Goal: Task Accomplishment & Management: Manage account settings

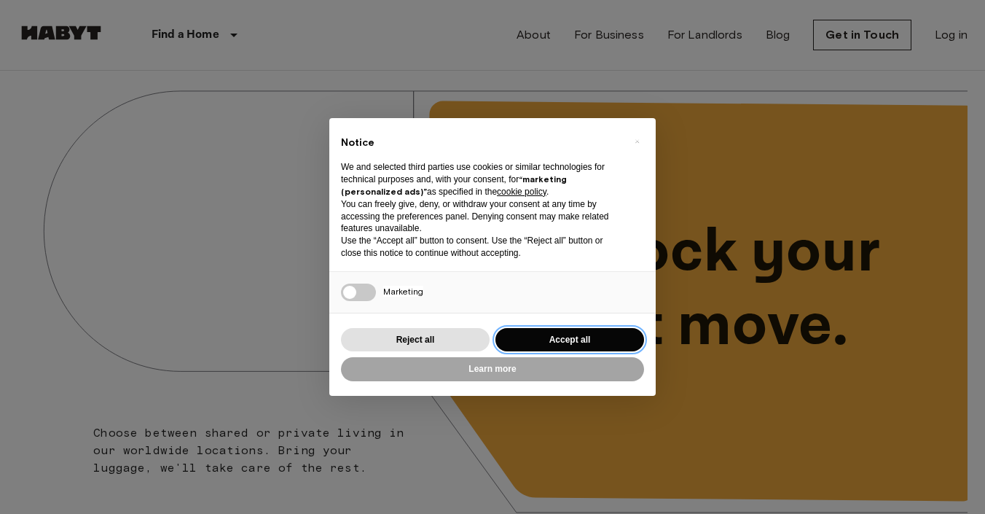
click at [566, 328] on button "Accept all" at bounding box center [570, 340] width 149 height 24
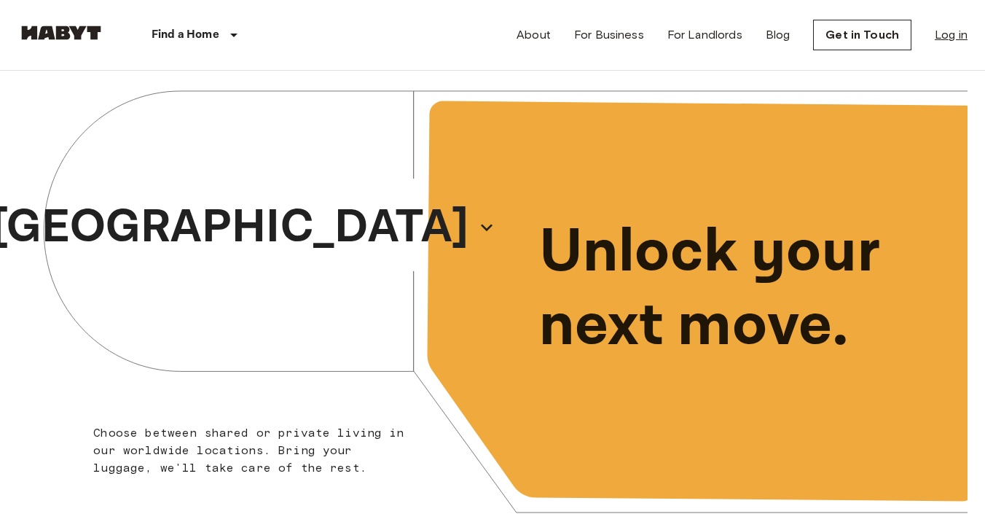
click at [955, 41] on link "Log in" at bounding box center [951, 34] width 33 height 17
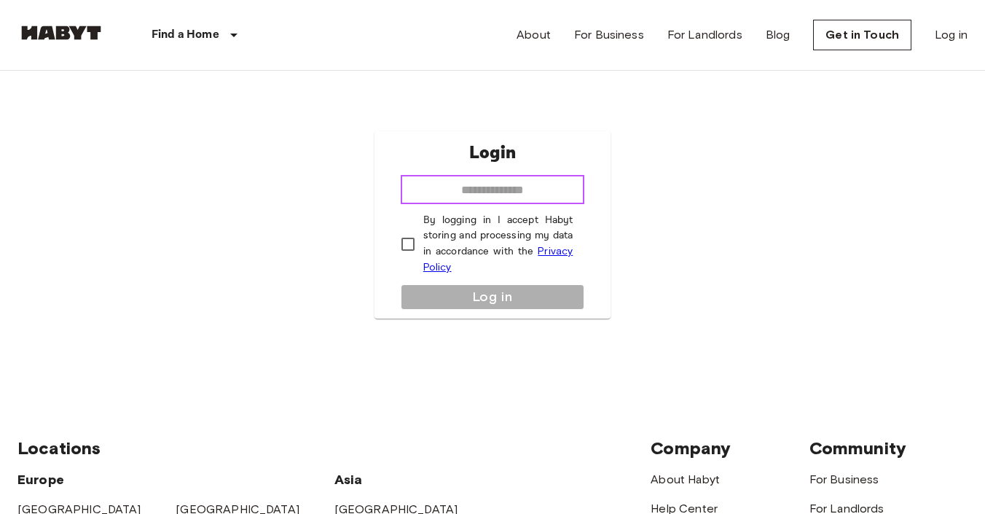
type input "**********"
click at [490, 234] on p "By logging in I accept Habyt storing and processing my data in accordance with …" at bounding box center [497, 244] width 149 height 63
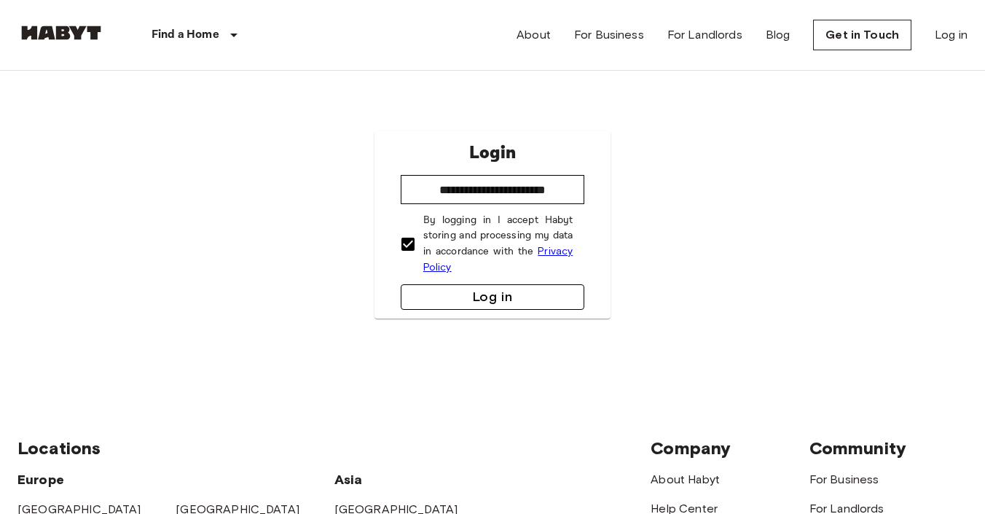
click at [475, 292] on button "Log in" at bounding box center [493, 297] width 184 height 26
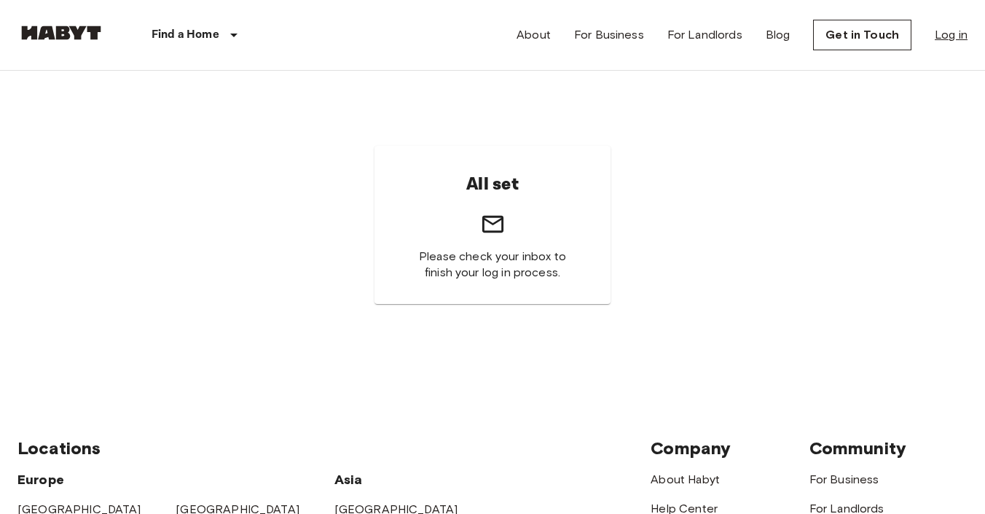
click at [952, 34] on link "Log in" at bounding box center [951, 34] width 33 height 17
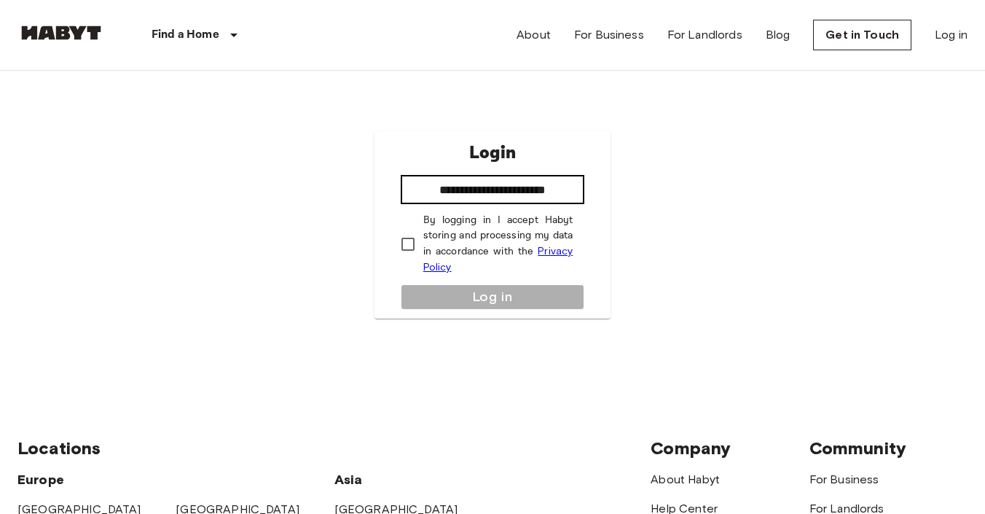
click at [450, 187] on input "**********" at bounding box center [493, 189] width 184 height 29
type input "**********"
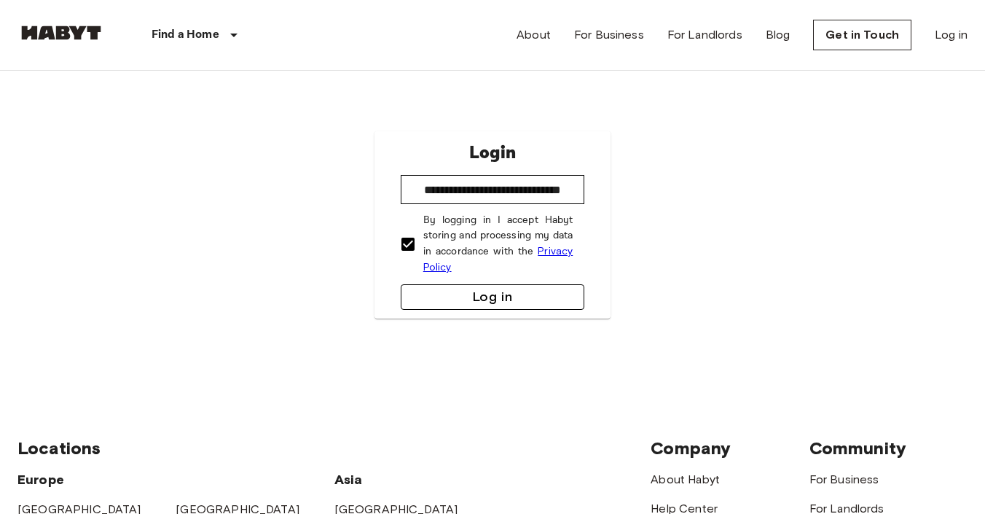
click at [429, 289] on button "Log in" at bounding box center [493, 297] width 184 height 26
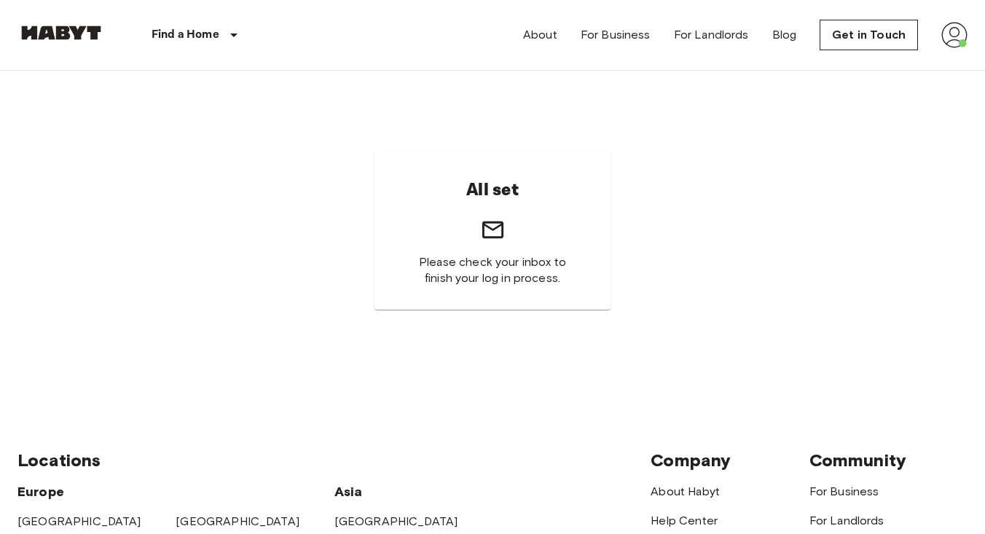
click at [950, 35] on img at bounding box center [955, 35] width 26 height 26
click at [888, 32] on div at bounding box center [492, 267] width 985 height 534
click at [883, 33] on link "Get in Touch" at bounding box center [869, 35] width 98 height 31
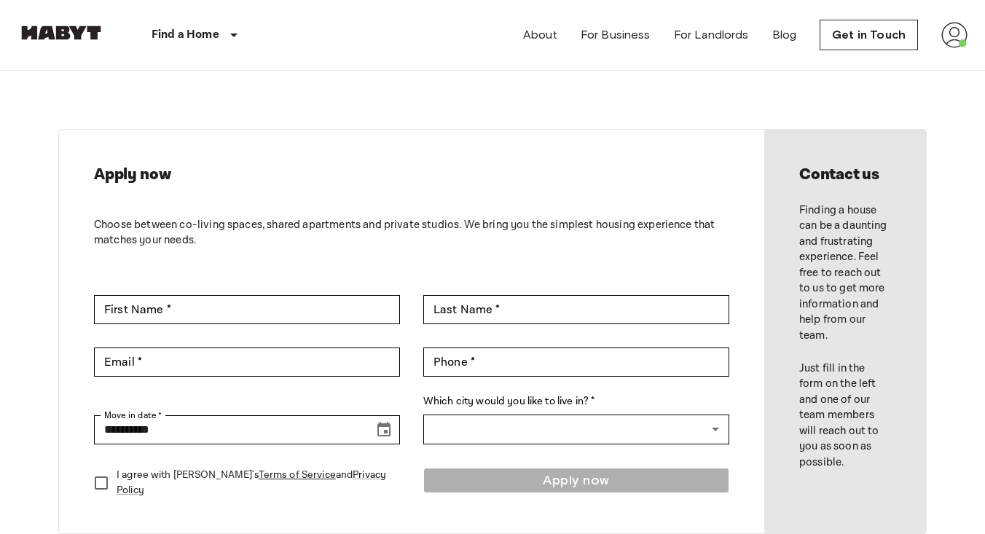
click at [944, 44] on img at bounding box center [955, 35] width 26 height 26
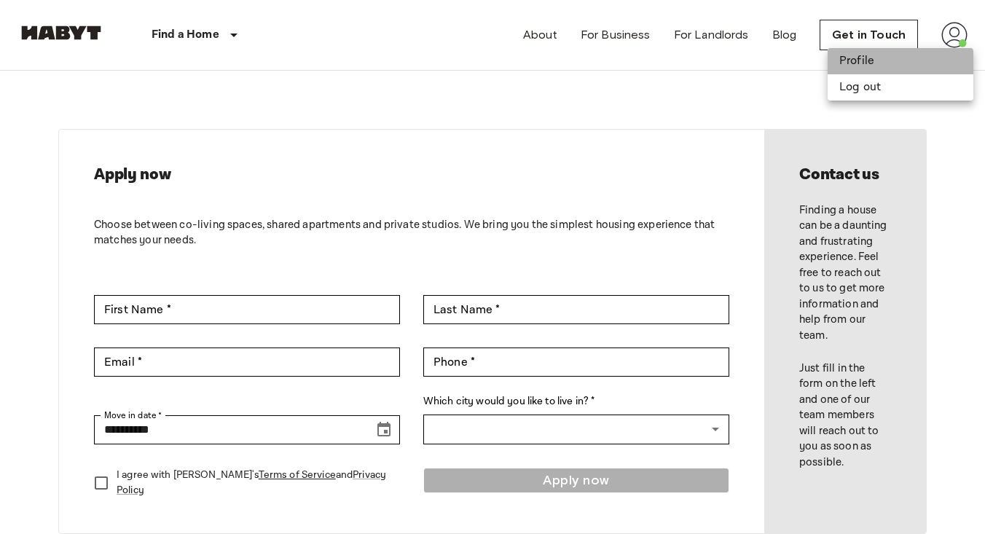
click at [896, 71] on li "Profile" at bounding box center [901, 61] width 146 height 26
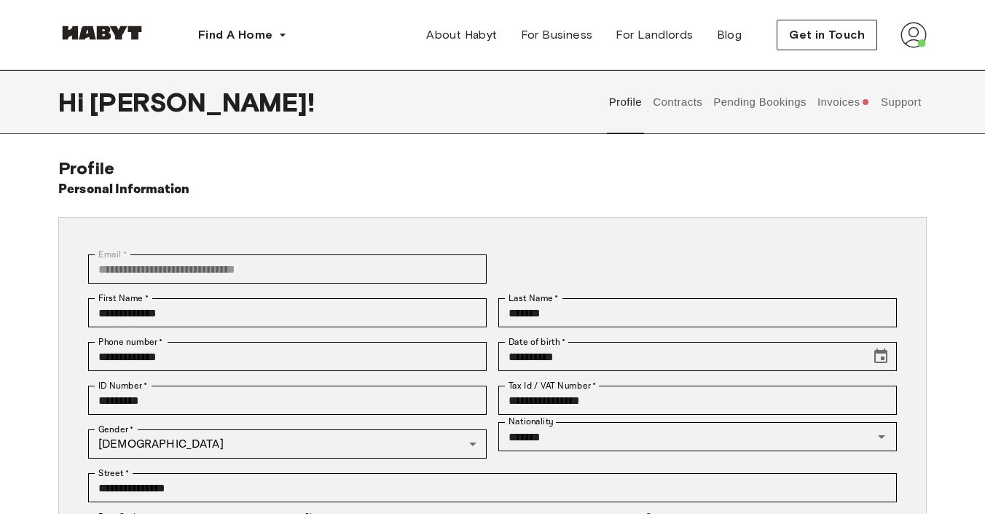
click at [917, 28] on img at bounding box center [914, 35] width 26 height 26
click at [915, 40] on img at bounding box center [914, 35] width 26 height 26
click at [688, 105] on button "Contracts" at bounding box center [678, 102] width 53 height 64
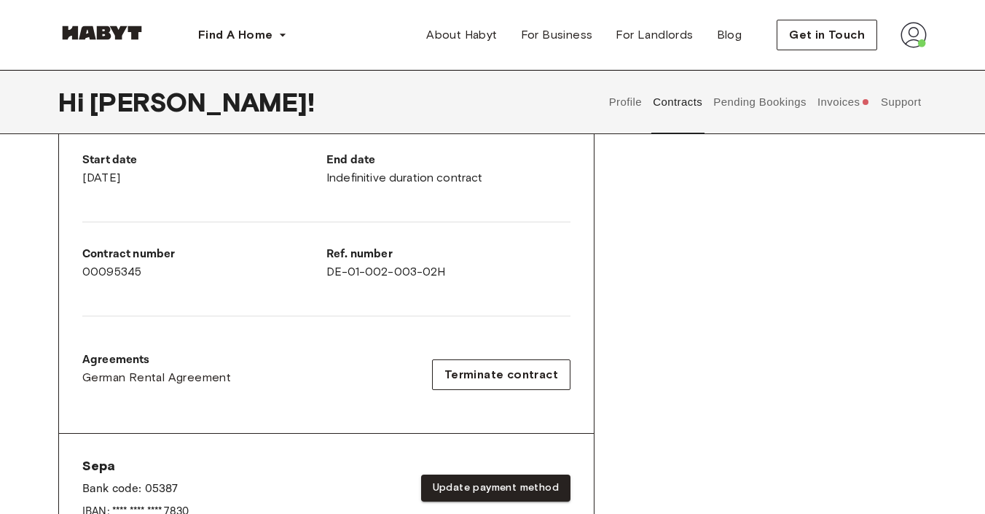
scroll to position [308, 0]
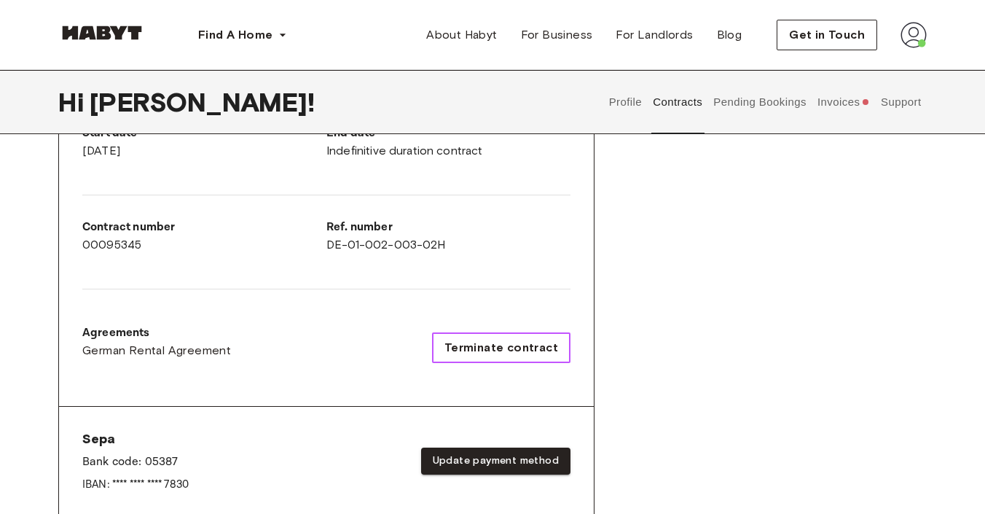
click at [515, 351] on span "Terminate contract" at bounding box center [502, 347] width 114 height 17
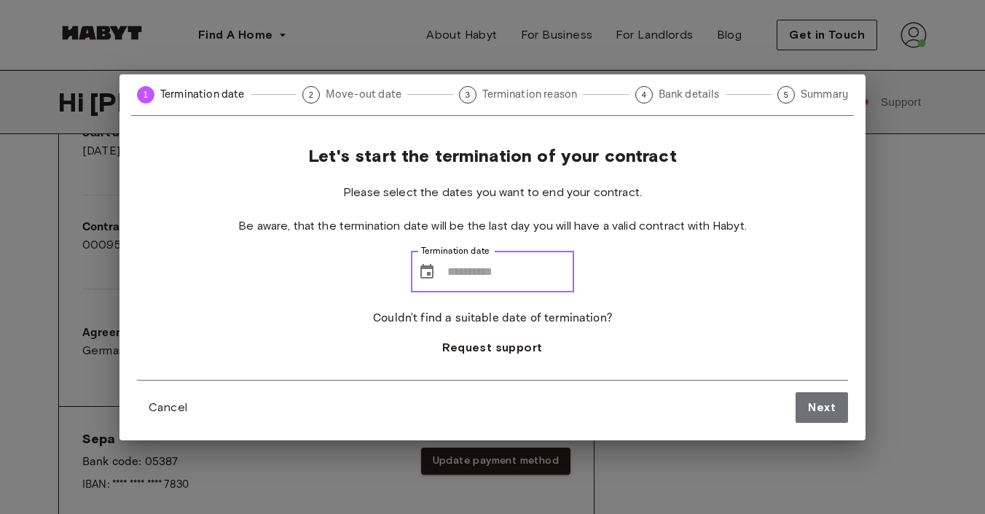
click at [531, 282] on input "Termination date" at bounding box center [510, 271] width 127 height 41
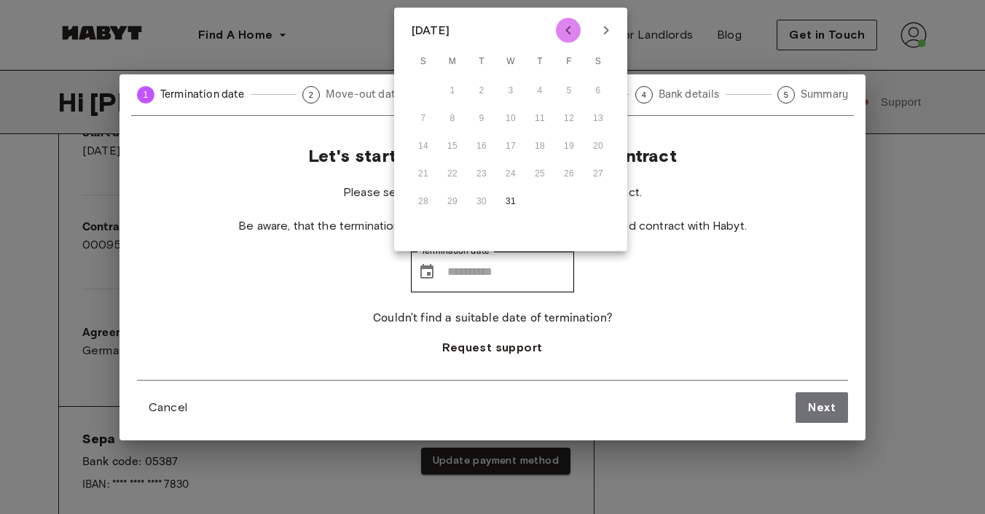
click at [568, 28] on icon "Previous month" at bounding box center [568, 30] width 5 height 9
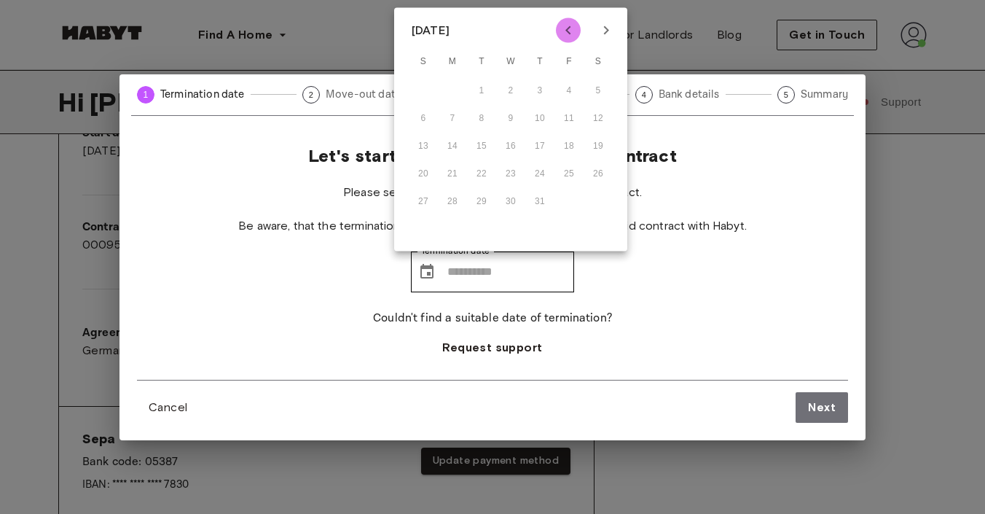
click at [568, 28] on icon "Previous month" at bounding box center [568, 30] width 5 height 9
click at [598, 28] on icon "Next month" at bounding box center [606, 30] width 17 height 17
click at [610, 333] on div "Let's start the termination of your contract Please select the dates you want t…" at bounding box center [492, 262] width 711 height 235
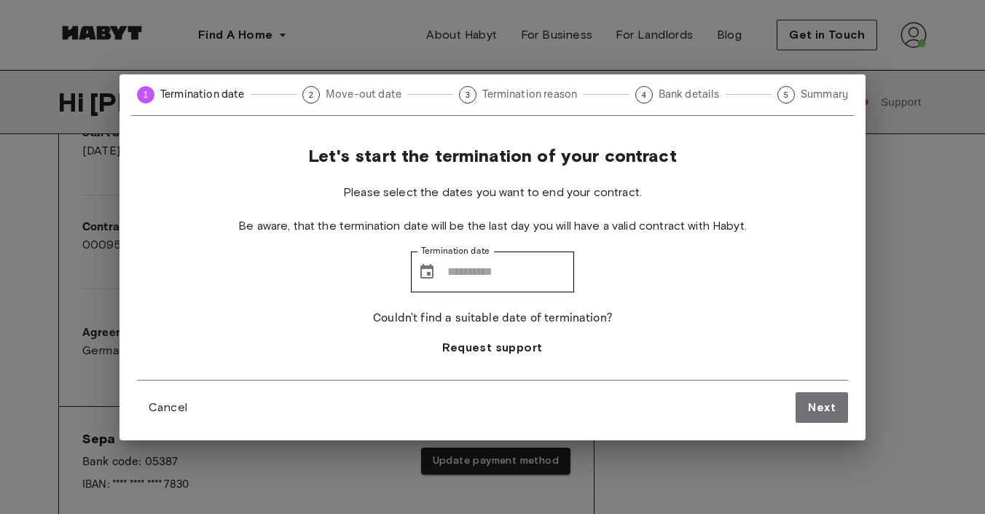
click at [576, 214] on div "Let's start the termination of your contract Please select the dates you want t…" at bounding box center [492, 262] width 711 height 235
click at [554, 267] on input "Termination date" at bounding box center [510, 271] width 127 height 41
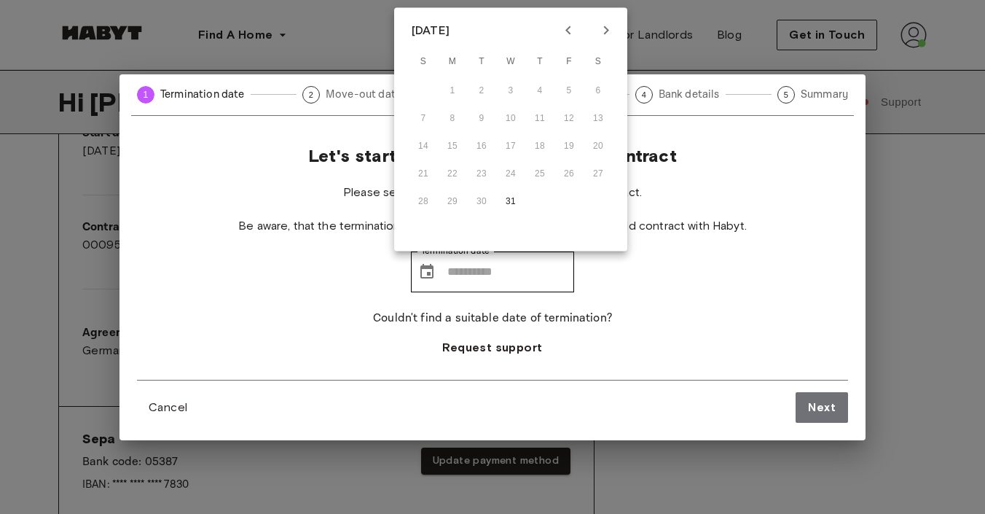
click at [523, 122] on div "7 8 9 10 11 12 13" at bounding box center [510, 119] width 233 height 26
click at [693, 272] on div "Let's start the termination of your contract Please select the dates you want t…" at bounding box center [492, 262] width 711 height 235
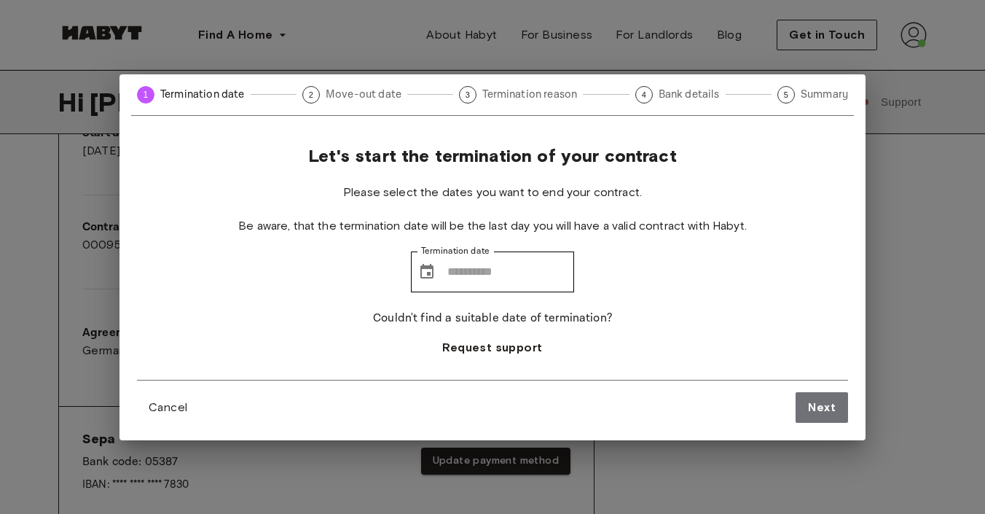
click at [517, 323] on p "Couldn't find a suitable date of termination?" at bounding box center [492, 318] width 239 height 17
click at [536, 265] on input "Termination date" at bounding box center [510, 271] width 127 height 41
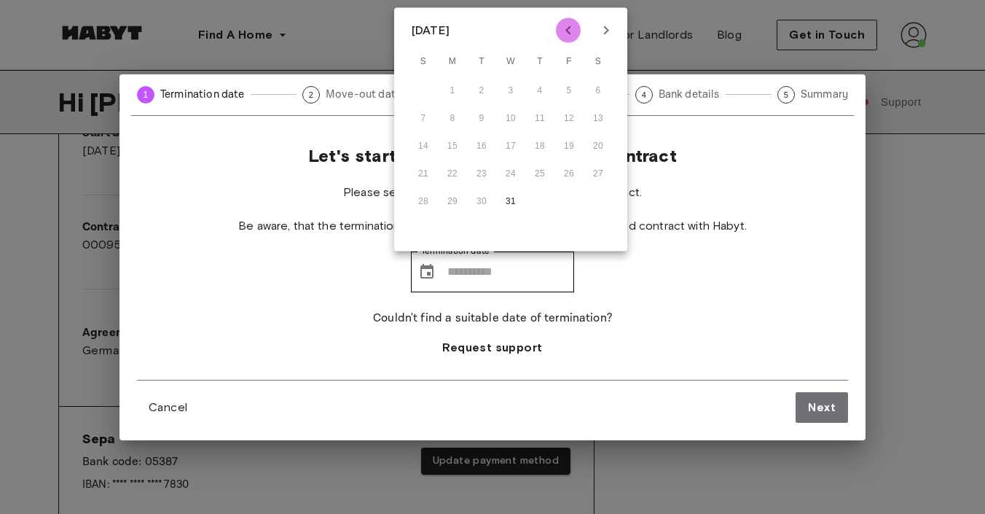
click at [575, 26] on icon "Previous month" at bounding box center [568, 30] width 17 height 17
click at [614, 25] on icon "Next month" at bounding box center [606, 30] width 17 height 17
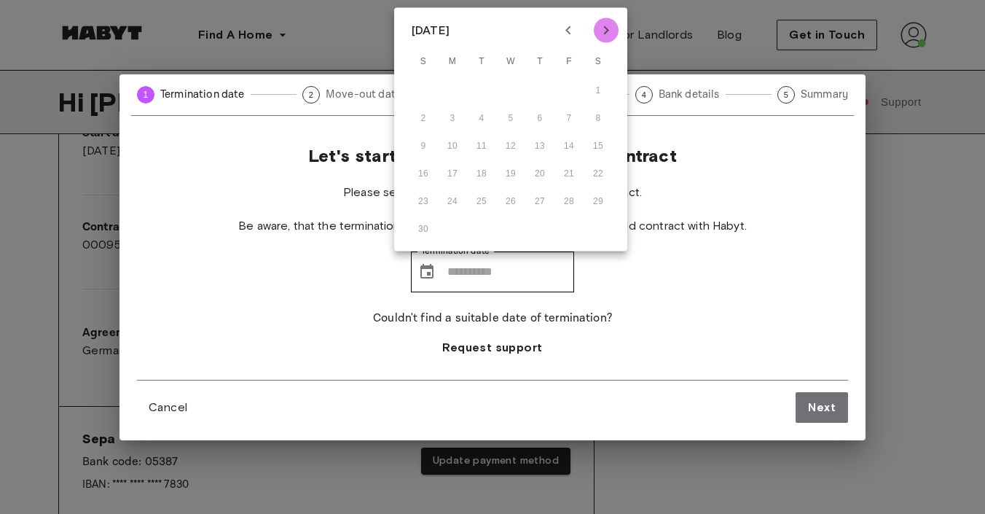
click at [614, 25] on icon "Next month" at bounding box center [606, 30] width 17 height 17
click at [600, 38] on icon "Next month" at bounding box center [606, 30] width 17 height 17
click at [571, 27] on icon "Previous month" at bounding box center [568, 30] width 5 height 9
click at [505, 142] on div "14 15 16 17 18 19 20" at bounding box center [510, 146] width 233 height 26
click at [579, 30] on button "Previous month" at bounding box center [568, 30] width 25 height 25
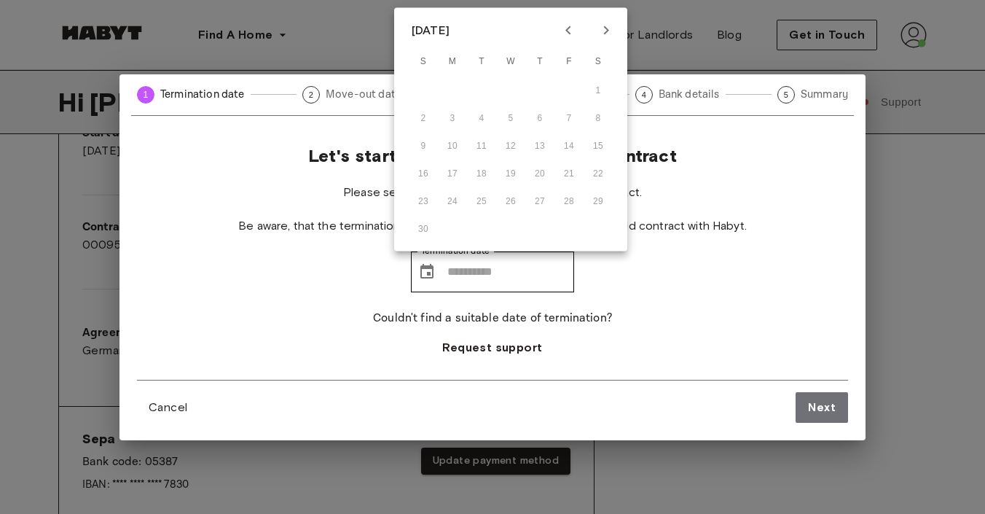
click at [530, 149] on div "9 10 11 12 13 14 15" at bounding box center [510, 146] width 233 height 26
click at [564, 41] on button "Previous month" at bounding box center [568, 30] width 25 height 25
click at [540, 142] on div "12 13 14 15 16 17 18" at bounding box center [510, 146] width 233 height 26
click at [579, 26] on button "Previous month" at bounding box center [568, 30] width 25 height 25
click at [613, 33] on icon "Next month" at bounding box center [606, 30] width 17 height 17
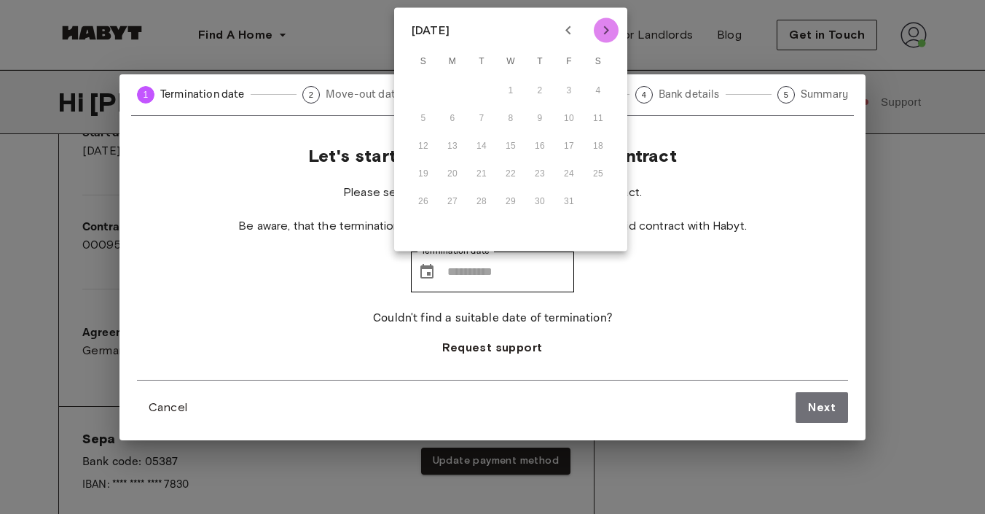
click at [613, 33] on icon "Next month" at bounding box center [606, 30] width 17 height 17
click at [511, 192] on button "31" at bounding box center [511, 202] width 26 height 26
type input "**********"
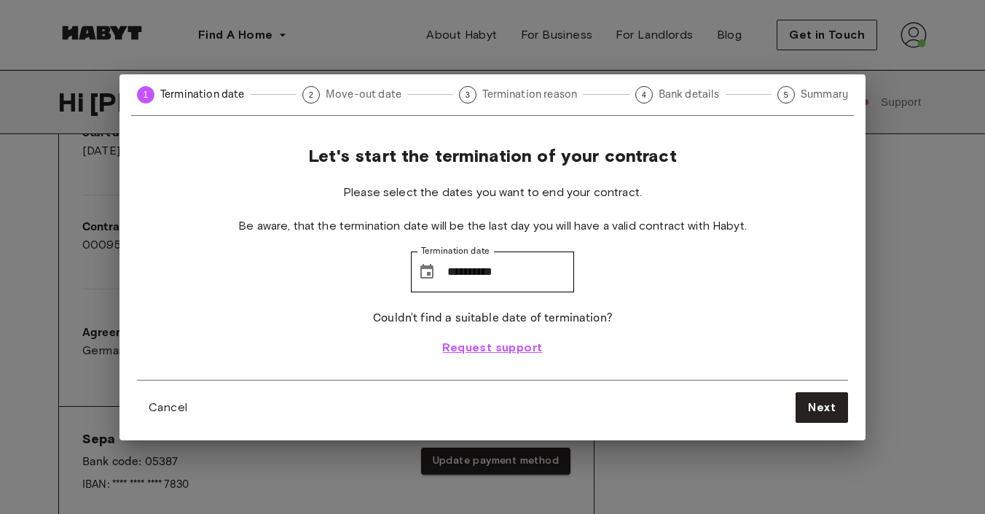
click at [473, 345] on span "Request support" at bounding box center [492, 347] width 100 height 17
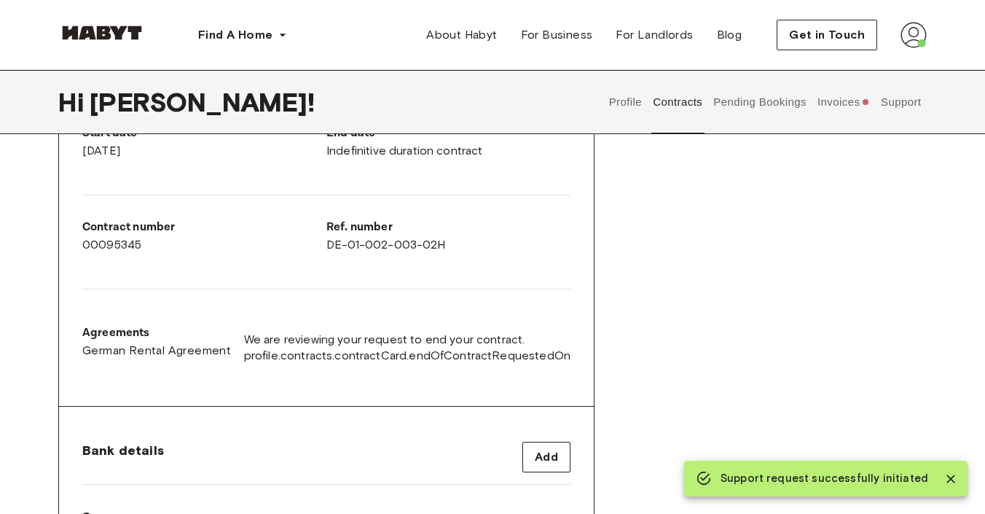
drag, startPoint x: 473, startPoint y: 345, endPoint x: 633, endPoint y: 326, distance: 160.7
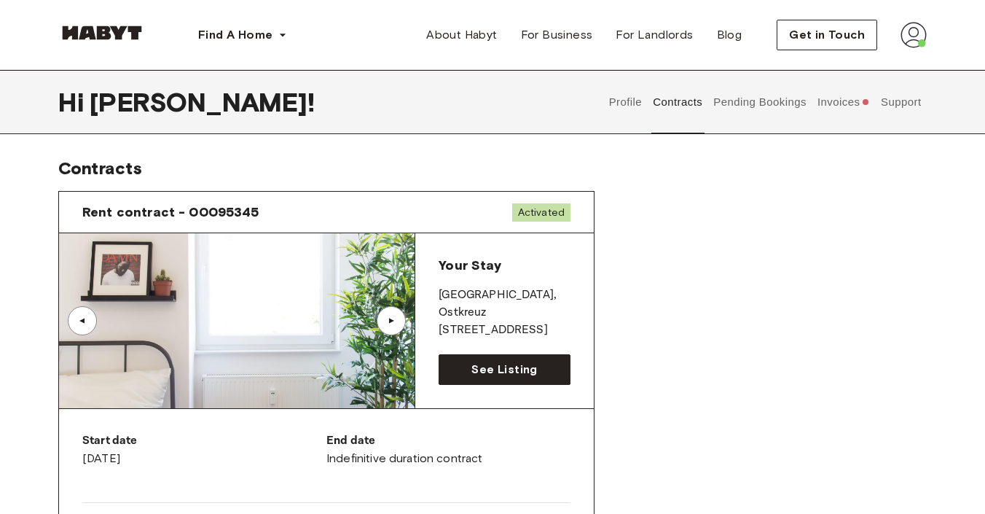
scroll to position [0, 0]
click at [914, 31] on img at bounding box center [914, 35] width 26 height 26
click at [890, 66] on div "Profile Log out" at bounding box center [883, 83] width 87 height 70
click at [904, 26] on img at bounding box center [914, 35] width 26 height 26
click at [864, 64] on span "Profile" at bounding box center [869, 68] width 36 height 17
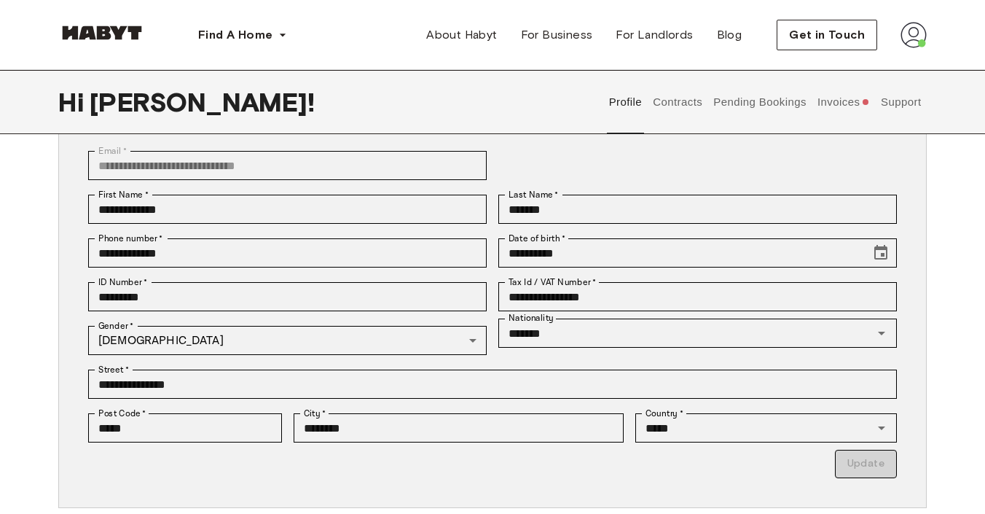
scroll to position [34, 0]
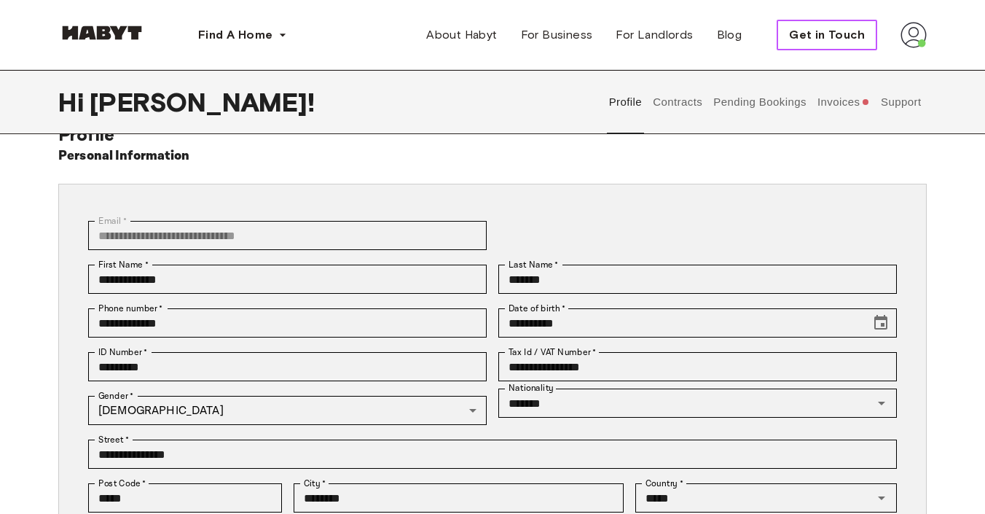
click at [807, 35] on span "Get in Touch" at bounding box center [827, 34] width 76 height 17
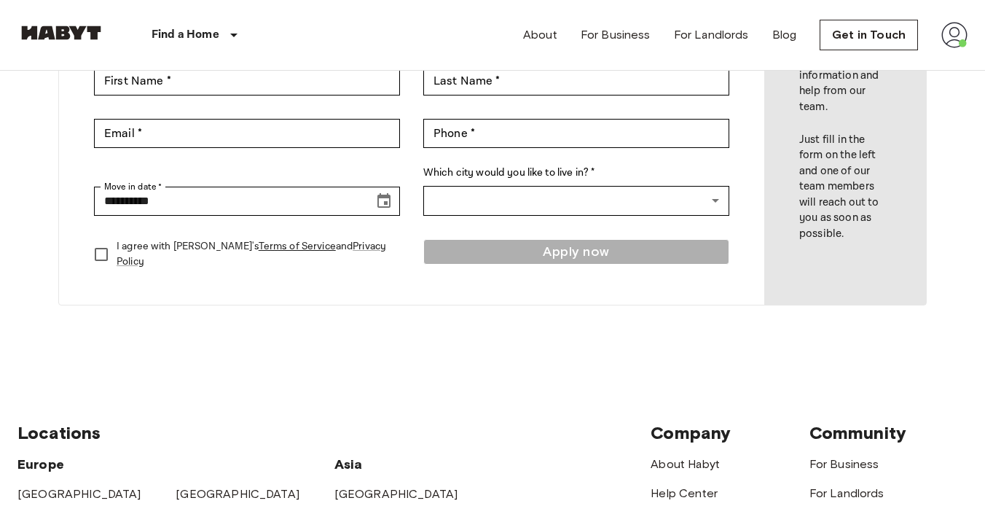
scroll to position [191, 0]
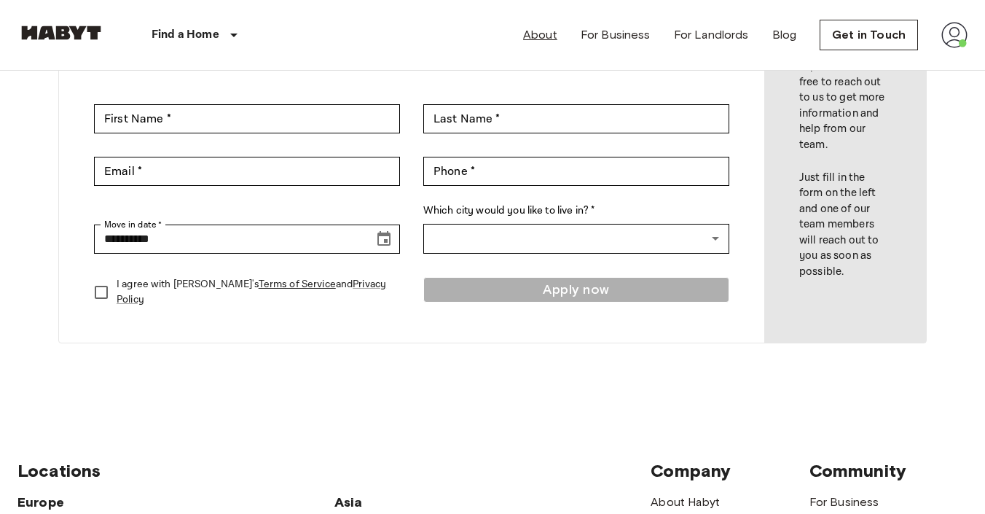
click at [543, 28] on link "About" at bounding box center [540, 34] width 34 height 17
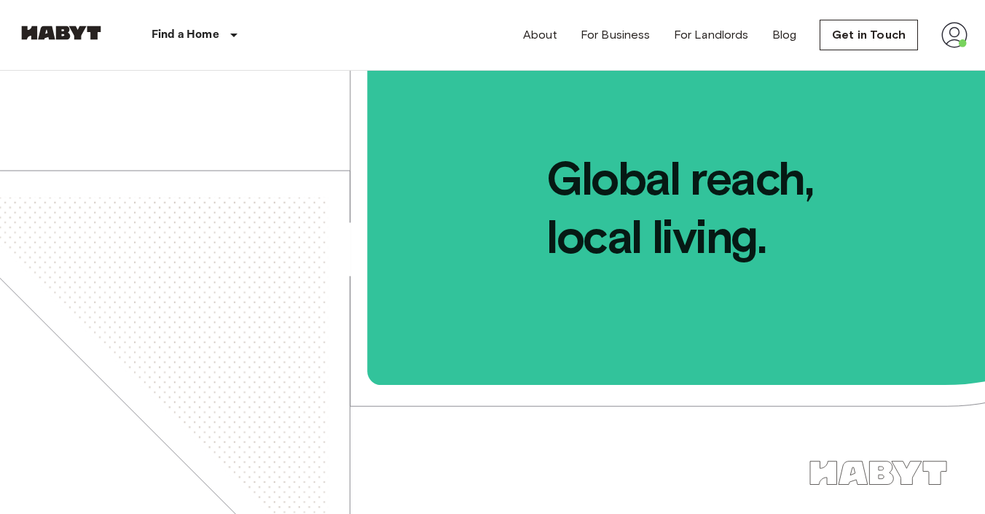
click at [938, 34] on div "About For Business For Landlords Blog Get in Touch" at bounding box center [745, 35] width 445 height 70
click at [952, 36] on img at bounding box center [955, 35] width 26 height 26
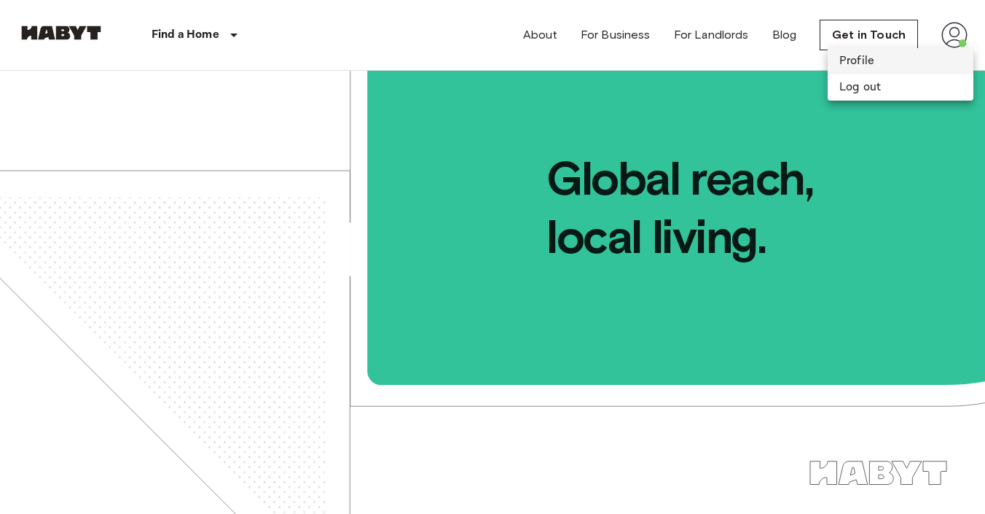
click at [907, 66] on li "Profile" at bounding box center [901, 61] width 146 height 26
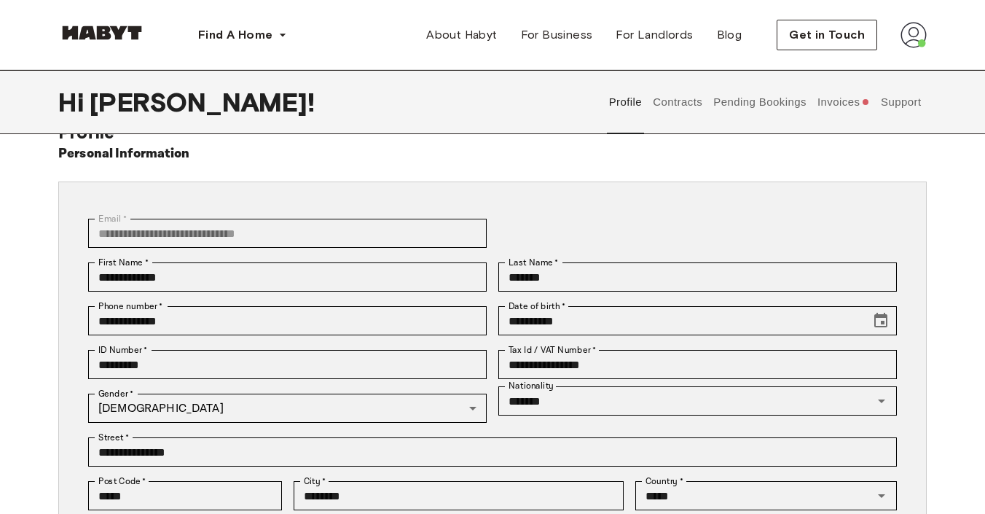
scroll to position [1, 0]
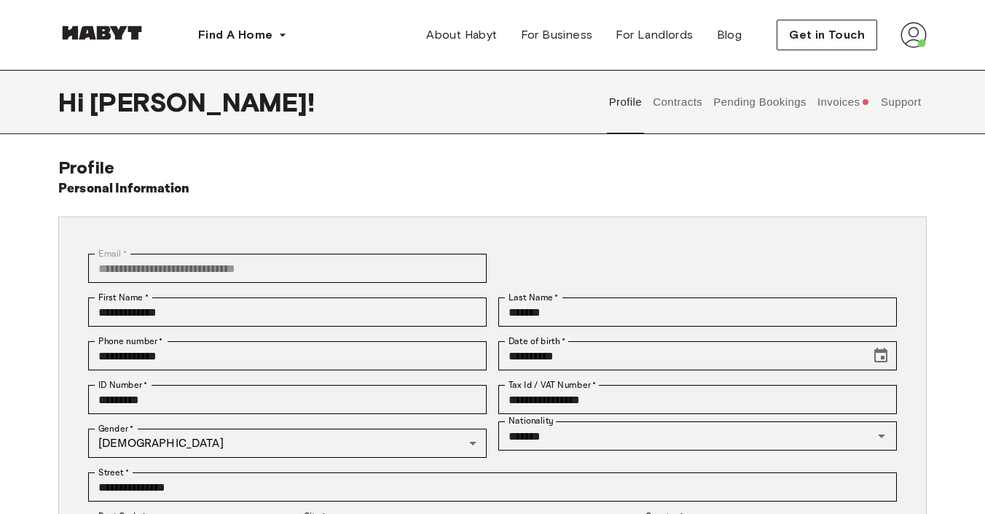
click at [693, 108] on button "Contracts" at bounding box center [678, 102] width 53 height 64
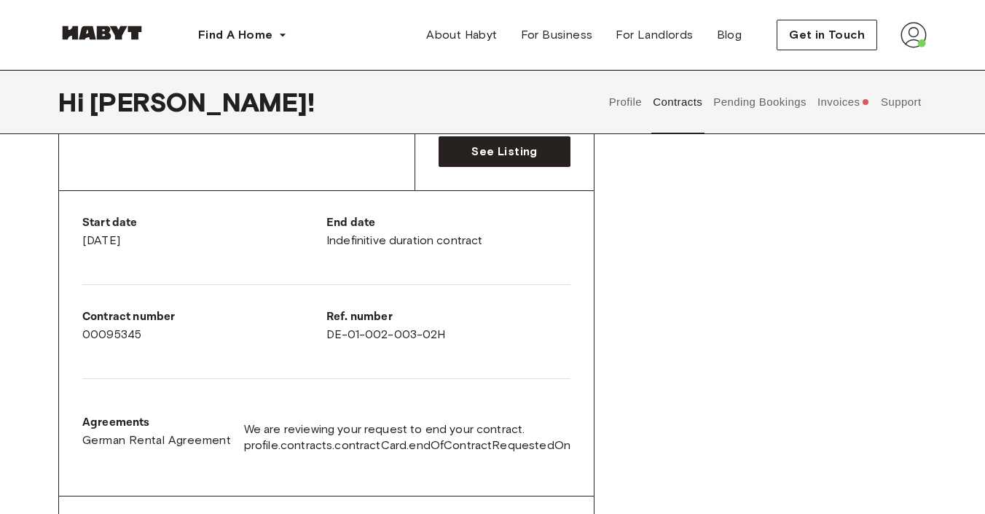
scroll to position [353, 0]
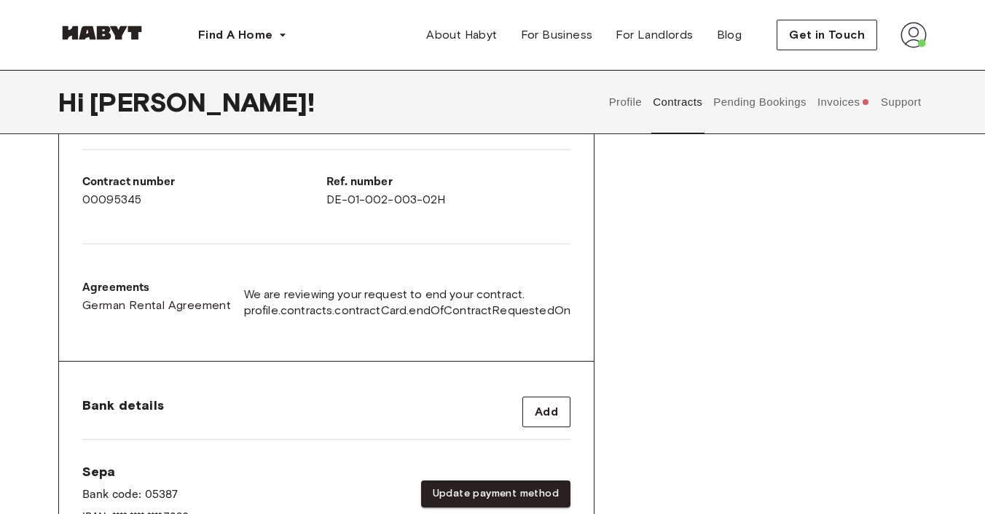
click at [530, 302] on span "We are reviewing your request to end your contract." at bounding box center [407, 294] width 326 height 16
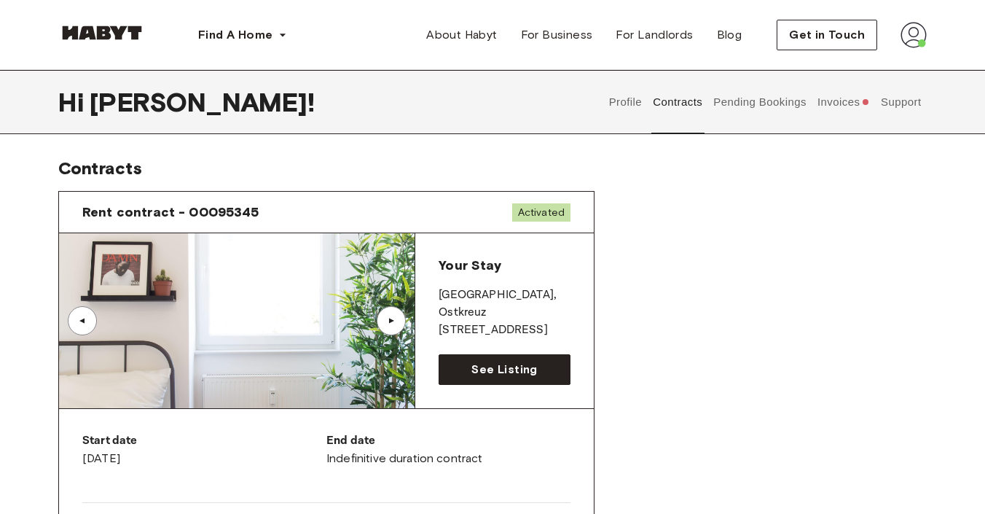
scroll to position [0, 0]
click at [766, 102] on button "Pending Bookings" at bounding box center [760, 102] width 97 height 64
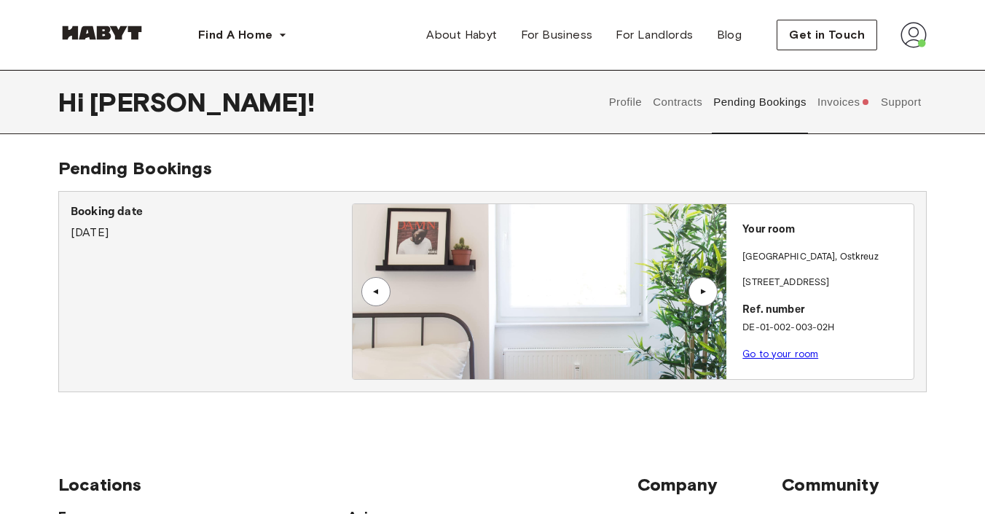
click at [701, 292] on div "▲" at bounding box center [703, 291] width 15 height 9
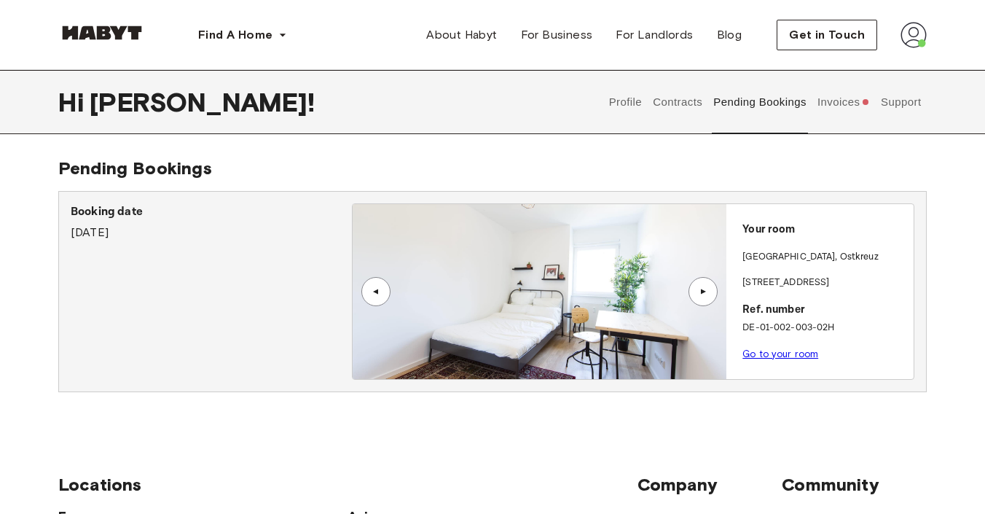
click at [701, 292] on div "▲" at bounding box center [703, 291] width 15 height 9
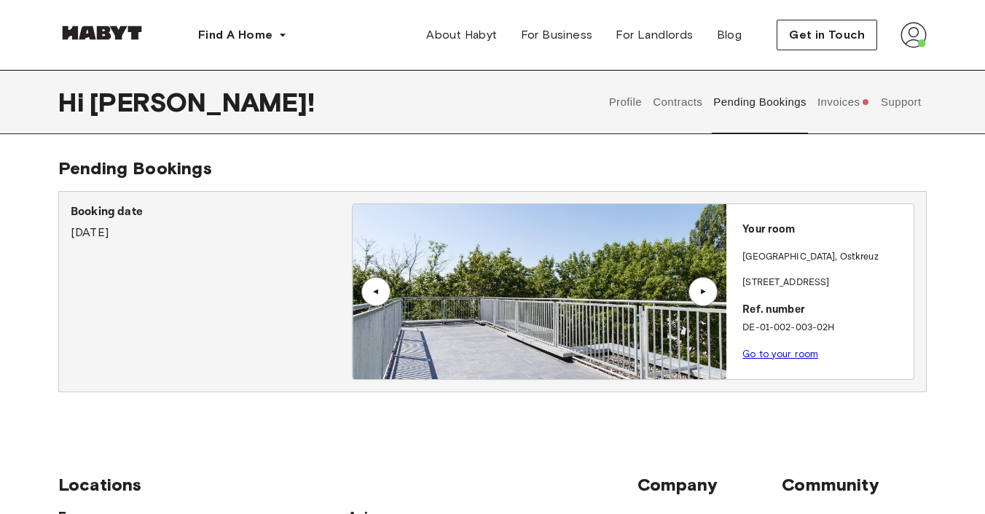
click at [847, 97] on button "Invoices" at bounding box center [843, 102] width 56 height 64
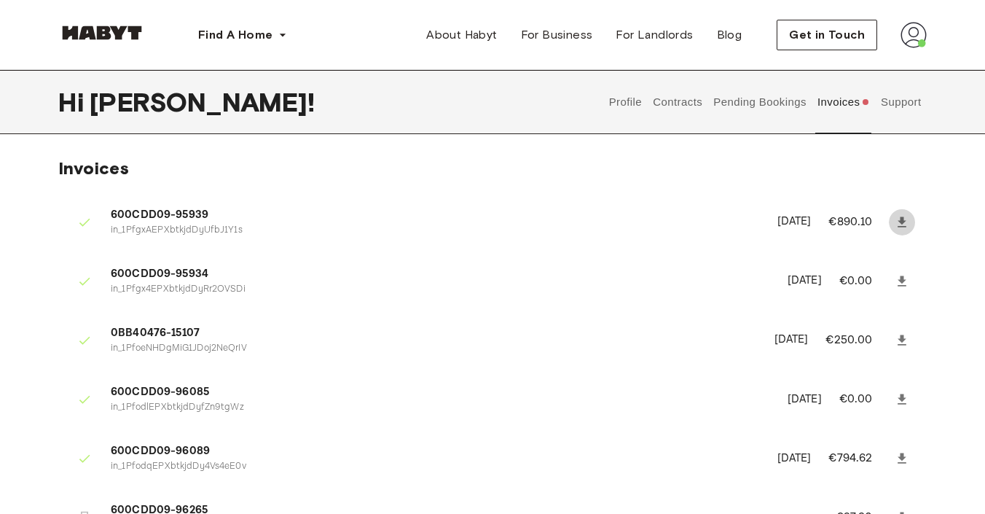
click at [901, 222] on icon at bounding box center [902, 221] width 9 height 10
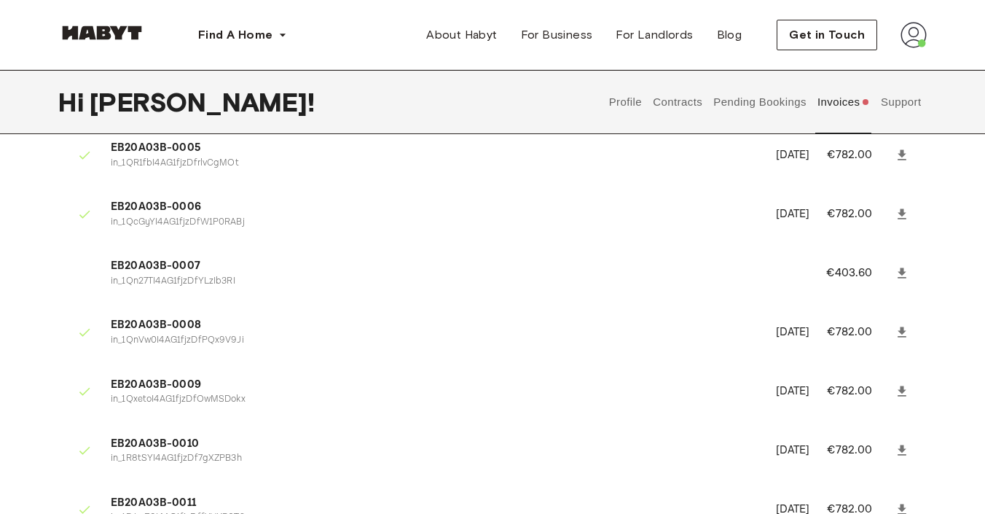
scroll to position [1012, 0]
click at [896, 267] on icon at bounding box center [902, 274] width 15 height 15
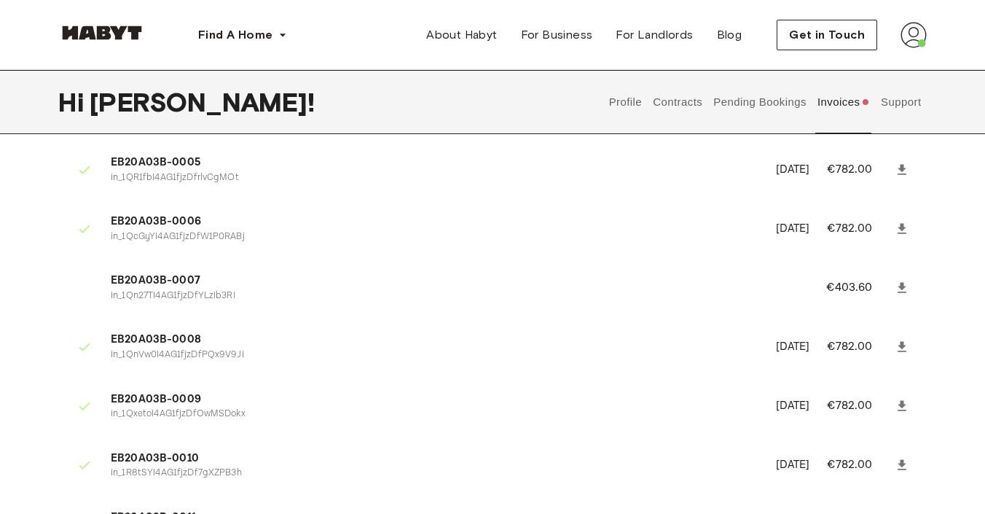
scroll to position [915, 0]
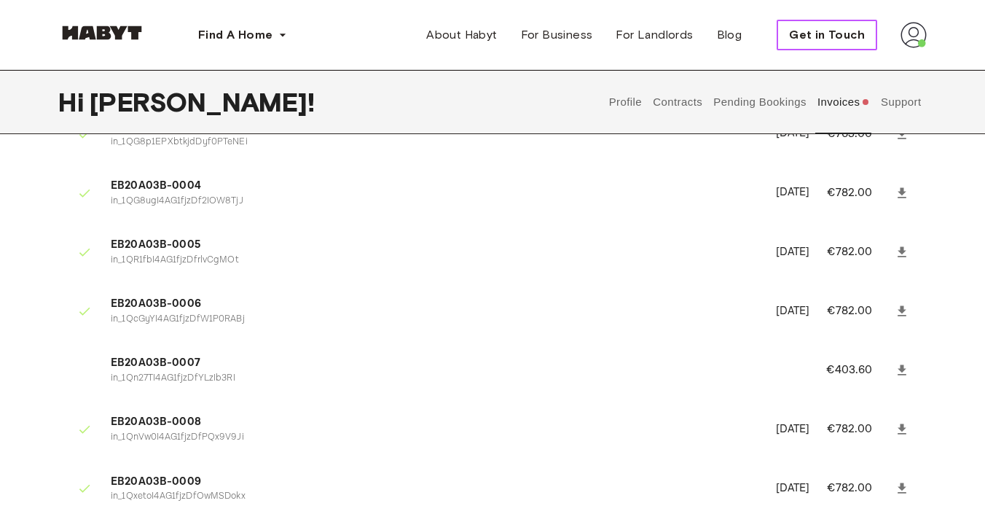
click at [806, 31] on span "Get in Touch" at bounding box center [827, 34] width 76 height 17
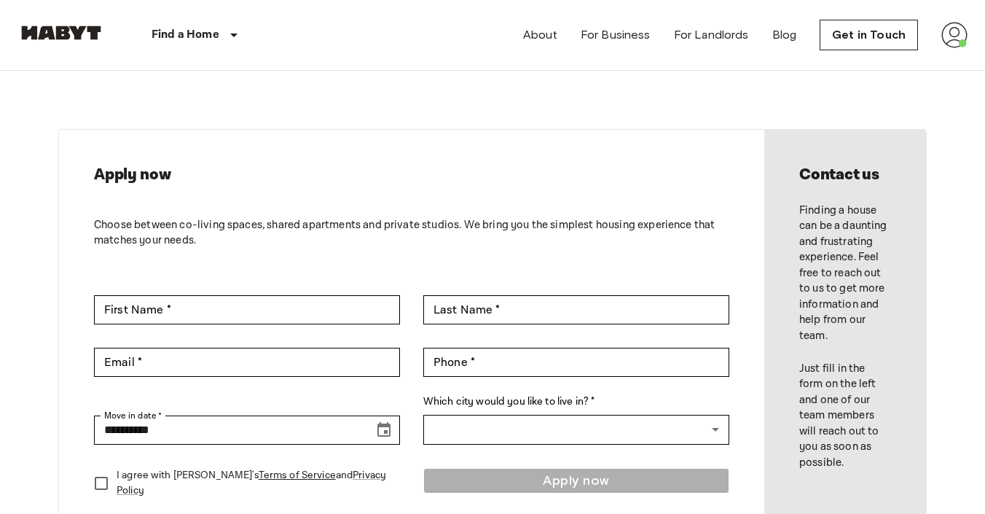
click at [63, 21] on div "Find a Home Europe Amsterdam Berlin Brussels Cologne Dusseldorf Frankfurt Graz …" at bounding box center [153, 35] width 272 height 70
click at [78, 35] on img at bounding box center [60, 33] width 87 height 15
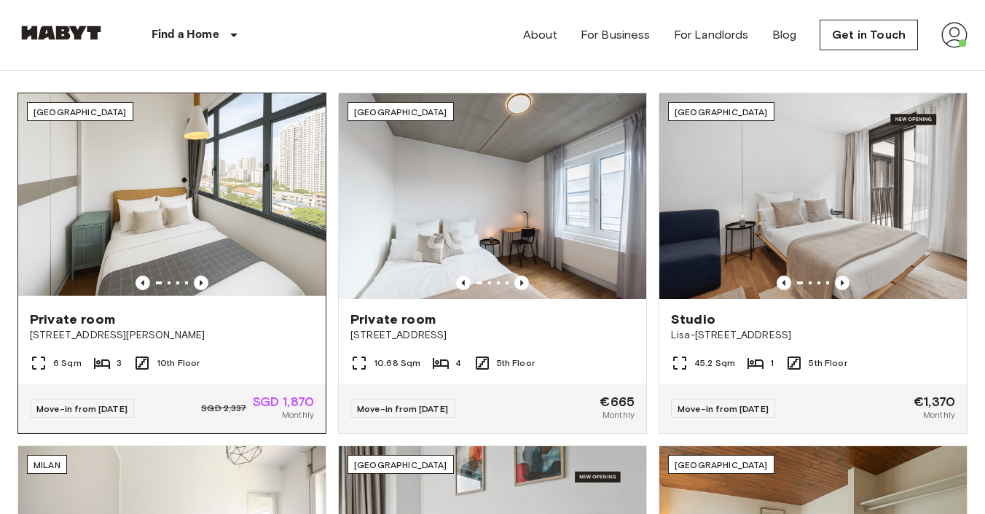
scroll to position [292, 0]
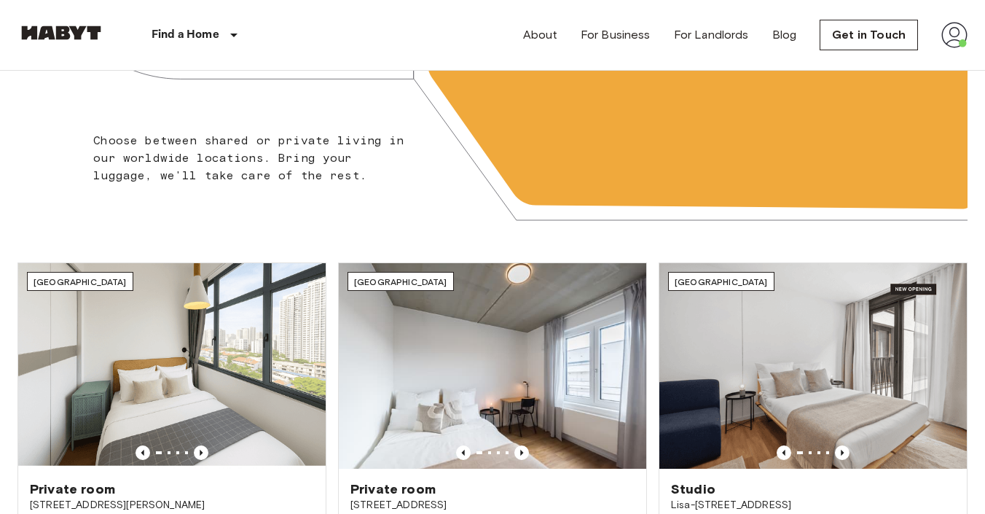
click at [950, 31] on img at bounding box center [955, 35] width 26 height 26
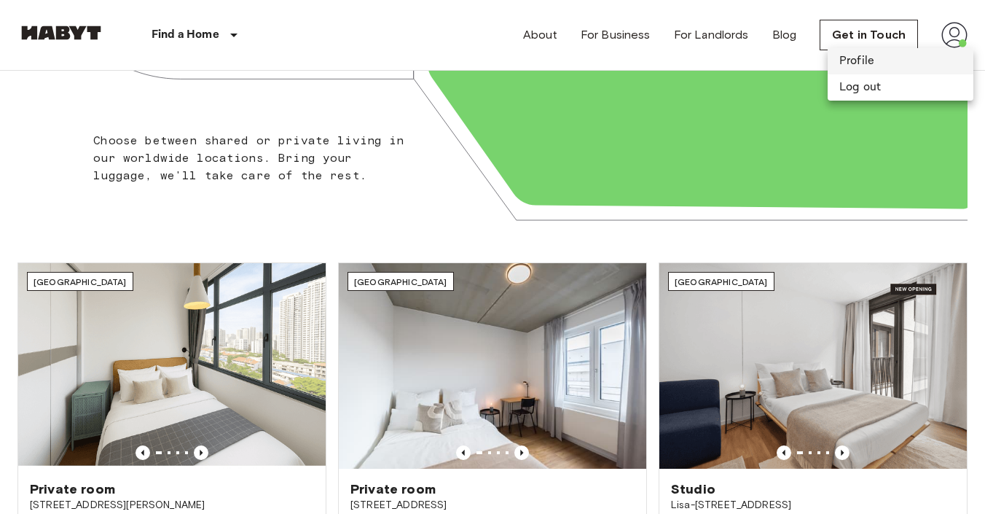
click at [902, 63] on li "Profile" at bounding box center [901, 61] width 146 height 26
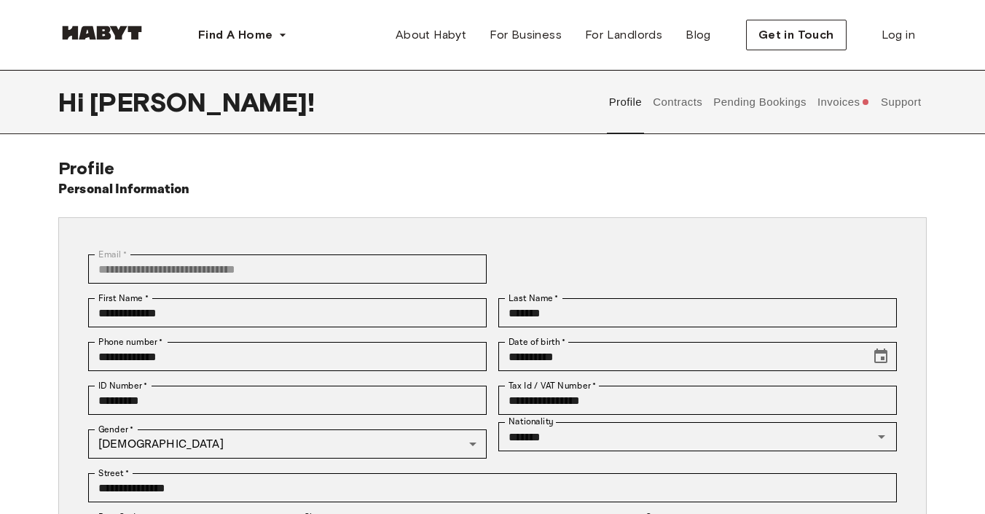
click at [907, 108] on button "Support" at bounding box center [901, 102] width 44 height 64
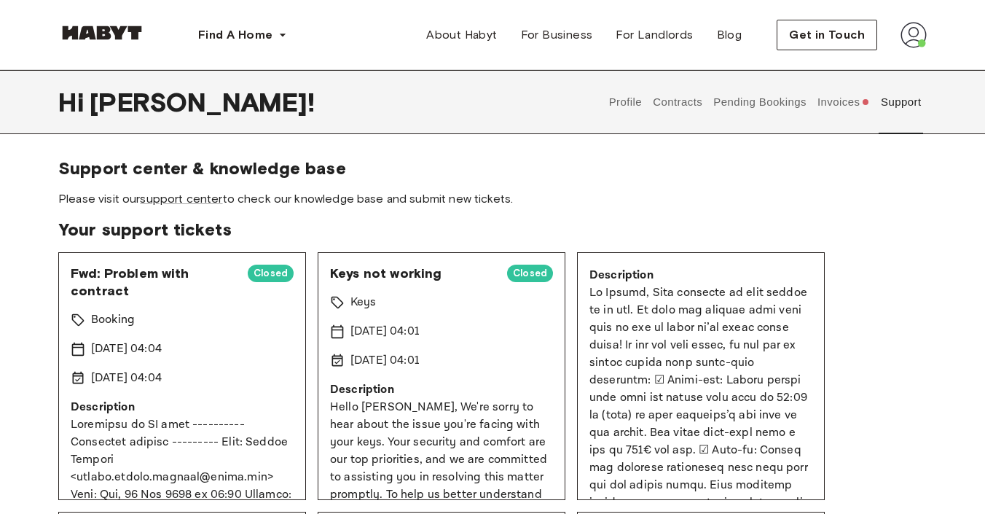
click at [213, 228] on span "Your support tickets" at bounding box center [492, 230] width 869 height 22
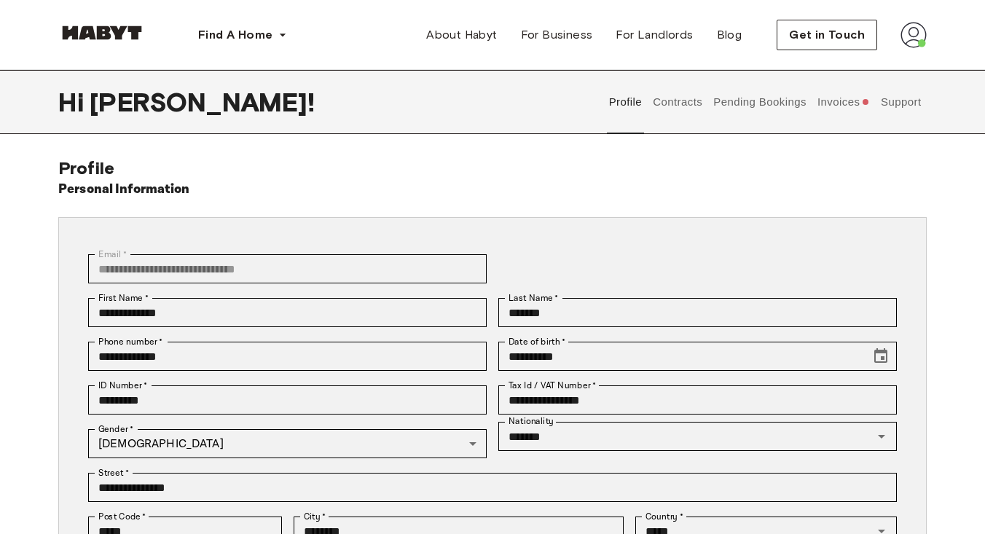
click at [907, 93] on button "Support" at bounding box center [901, 102] width 44 height 64
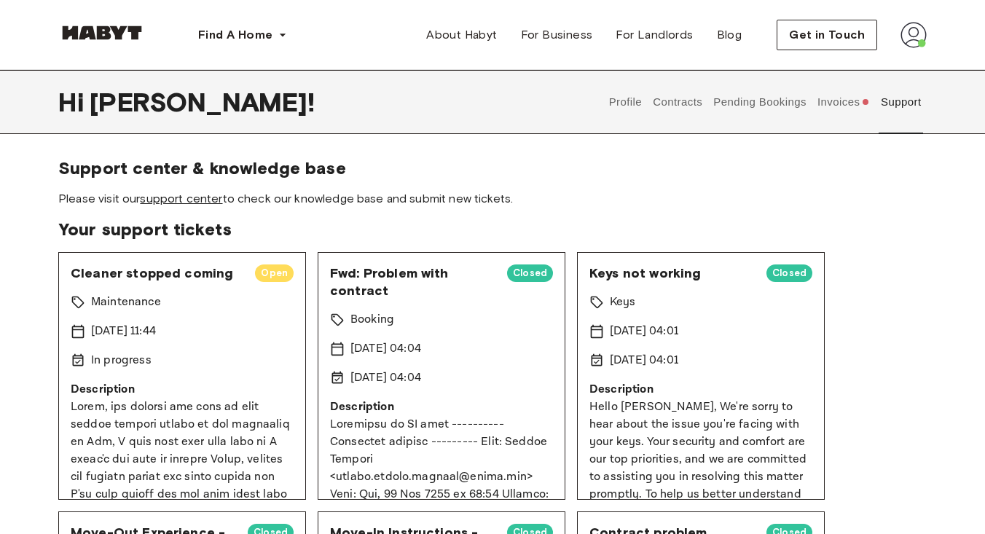
click at [177, 198] on link "support center" at bounding box center [181, 199] width 82 height 14
